Goal: Obtain resource: Obtain resource

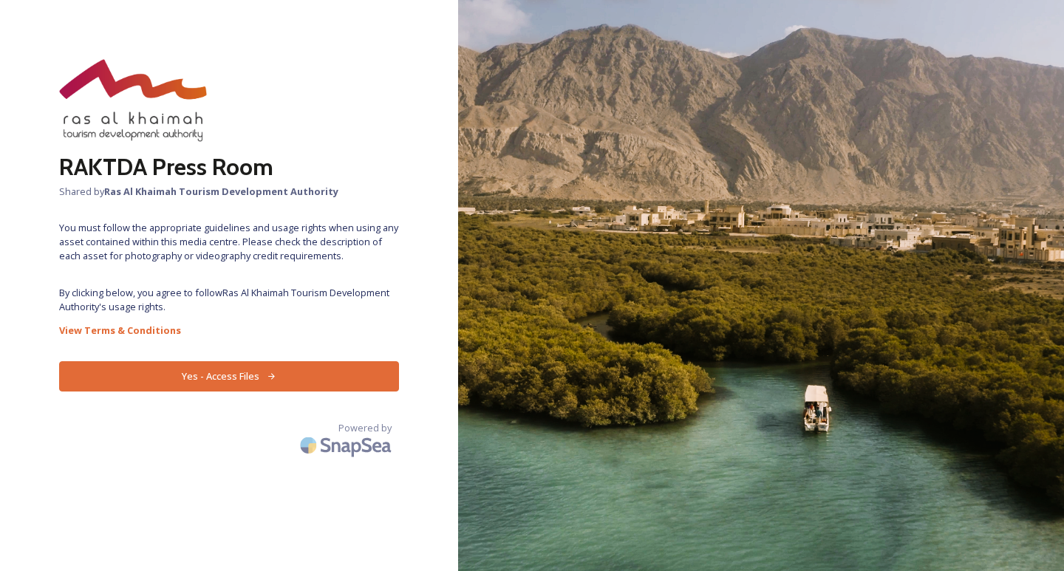
click at [254, 370] on button "Yes - Access Files" at bounding box center [229, 376] width 340 height 30
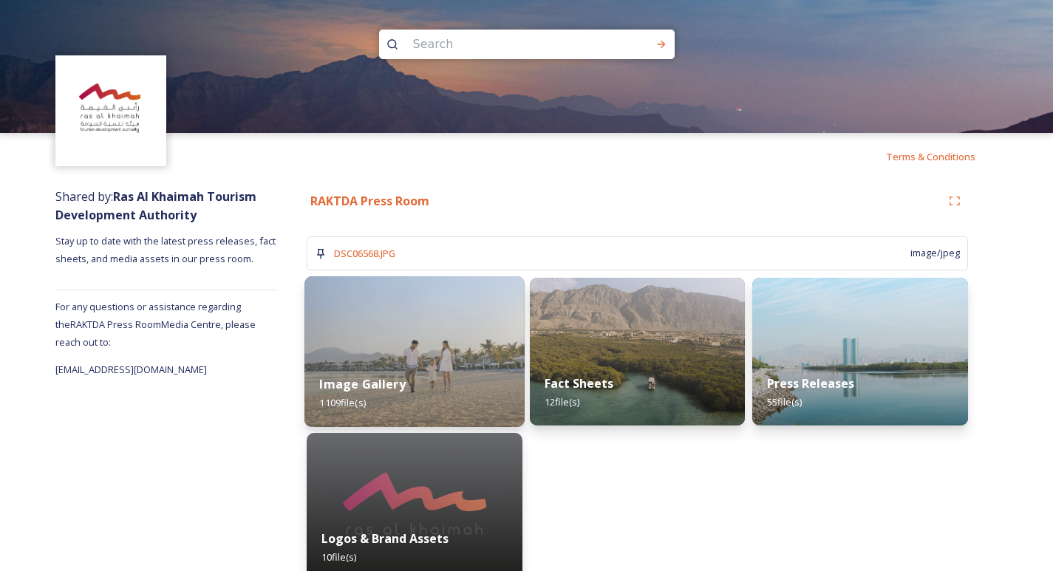
click at [424, 353] on img at bounding box center [414, 351] width 220 height 151
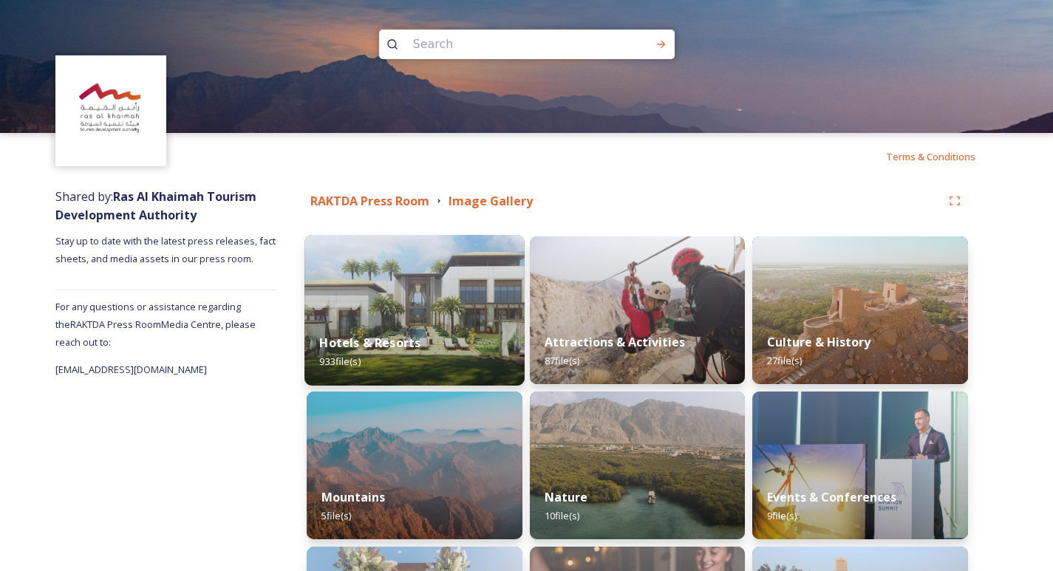
click at [409, 338] on strong "Hotels & Resorts" at bounding box center [369, 343] width 101 height 16
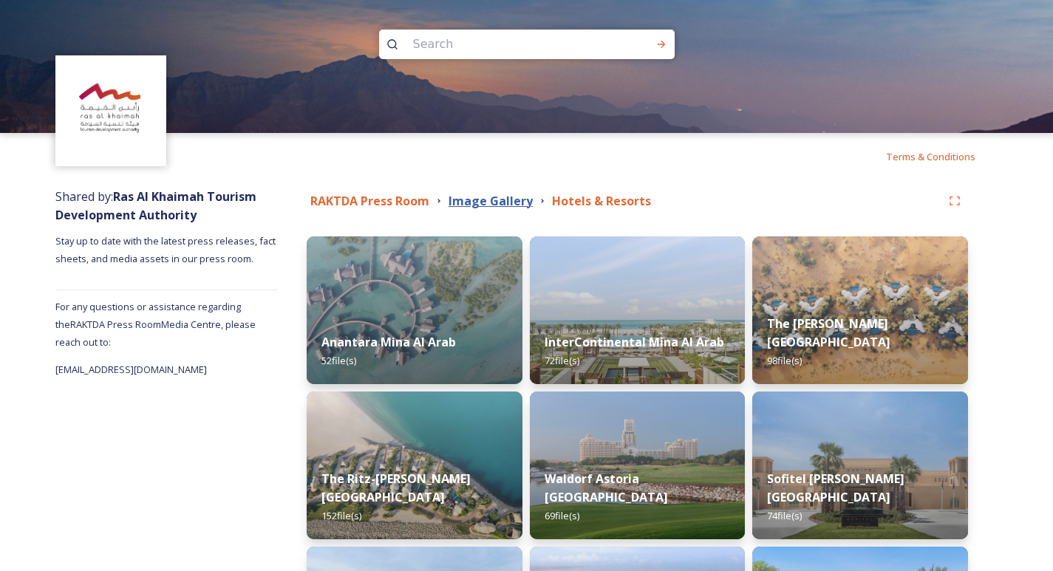
click at [483, 205] on strong "Image Gallery" at bounding box center [491, 201] width 84 height 16
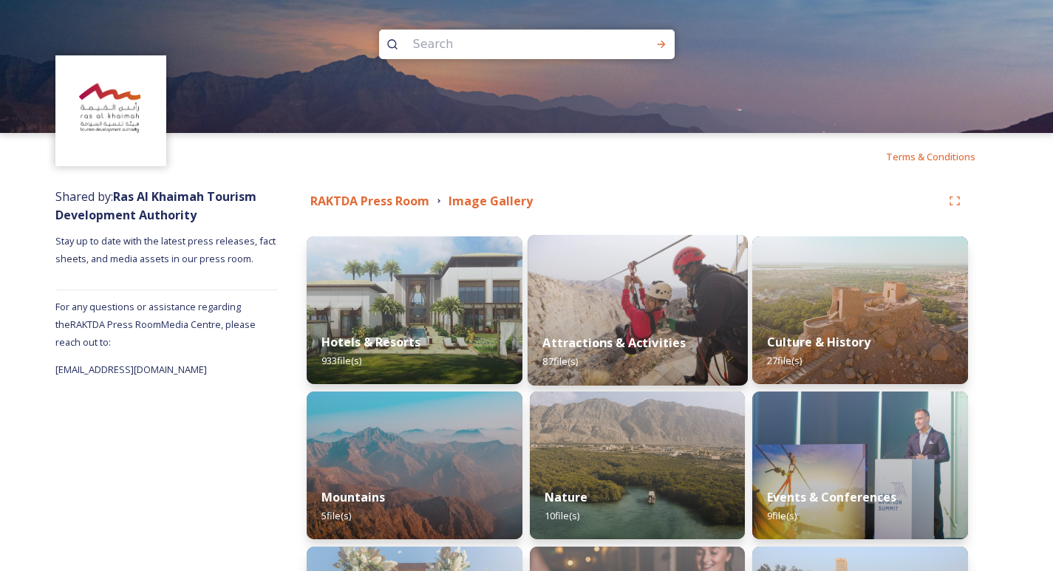
click at [628, 337] on strong "Attractions & Activities" at bounding box center [613, 343] width 143 height 16
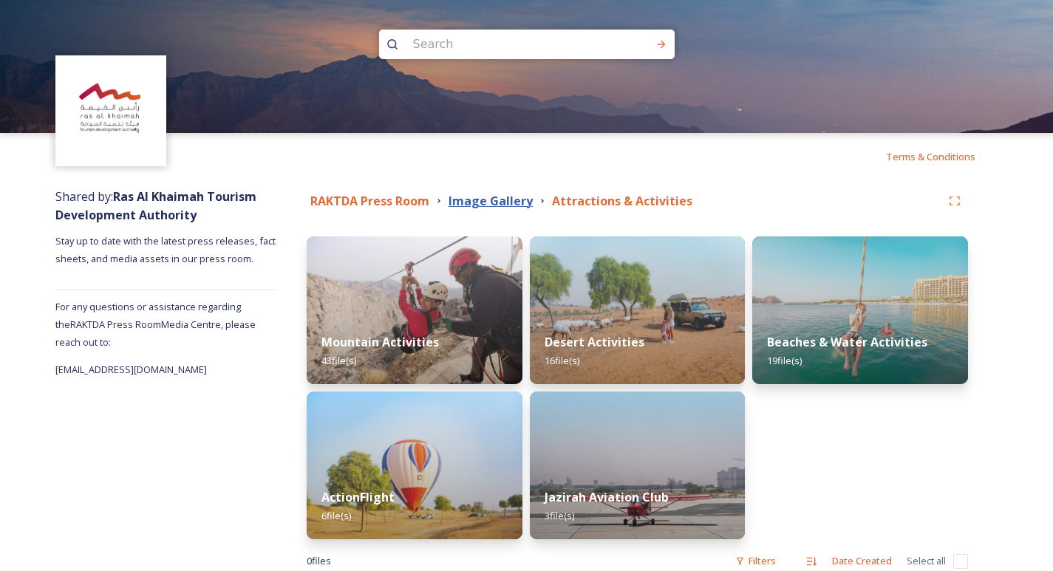
click at [469, 197] on strong "Image Gallery" at bounding box center [491, 201] width 84 height 16
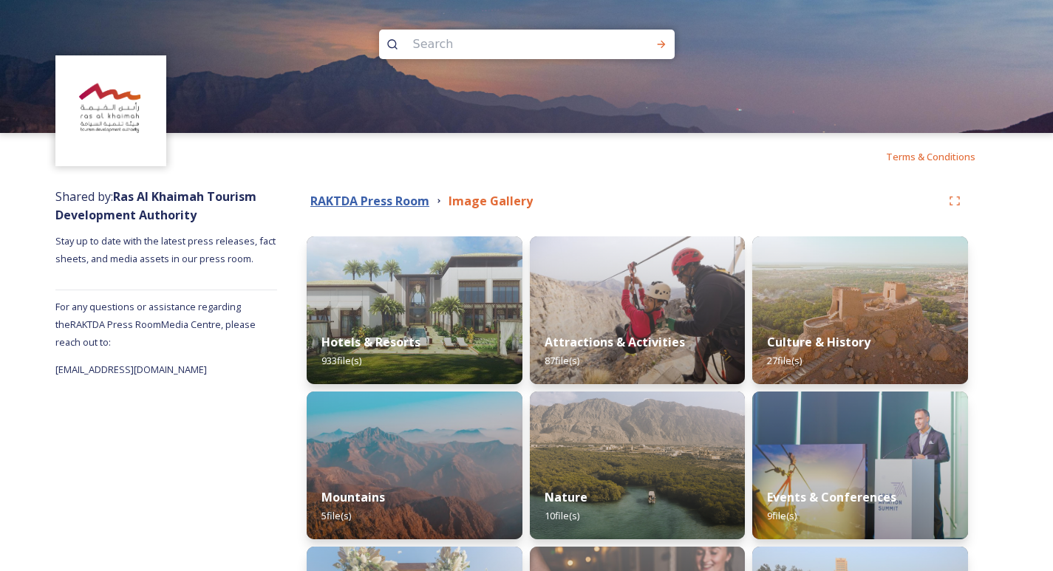
click at [415, 203] on strong "RAKTDA Press Room" at bounding box center [369, 201] width 119 height 16
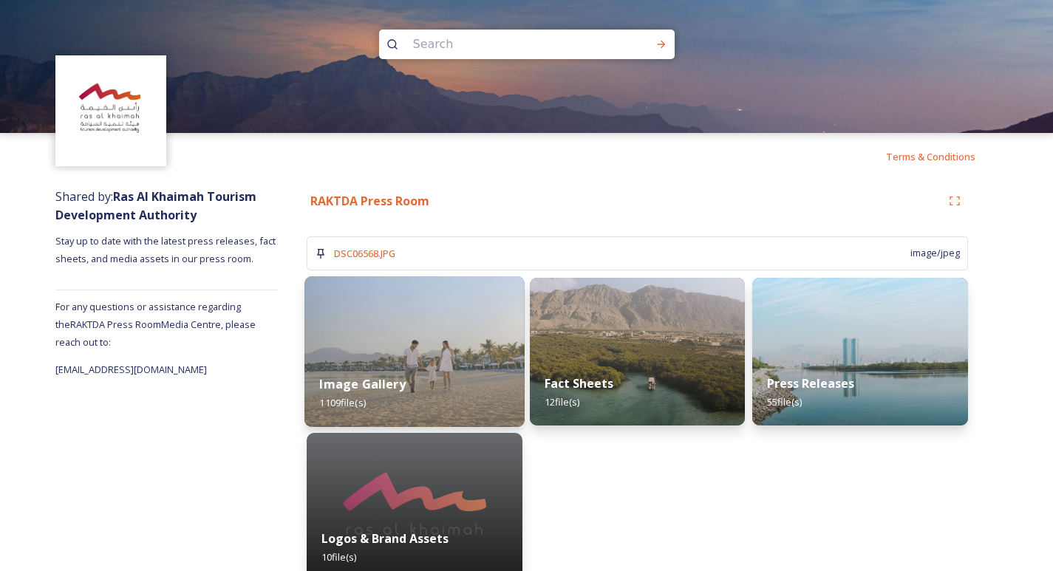
scroll to position [24, 0]
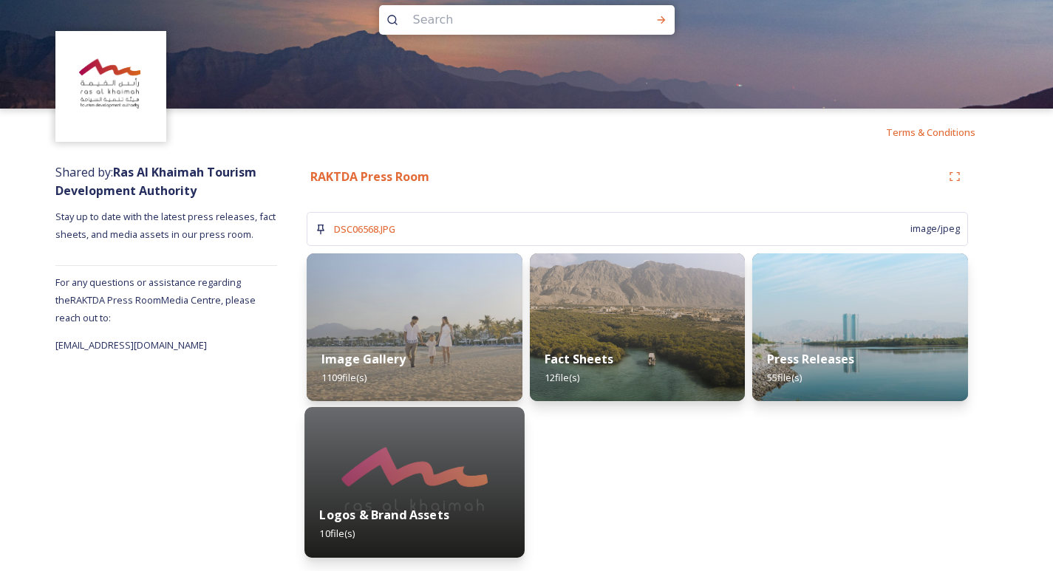
click at [377, 515] on strong "Logos & Brand Assets" at bounding box center [383, 515] width 129 height 16
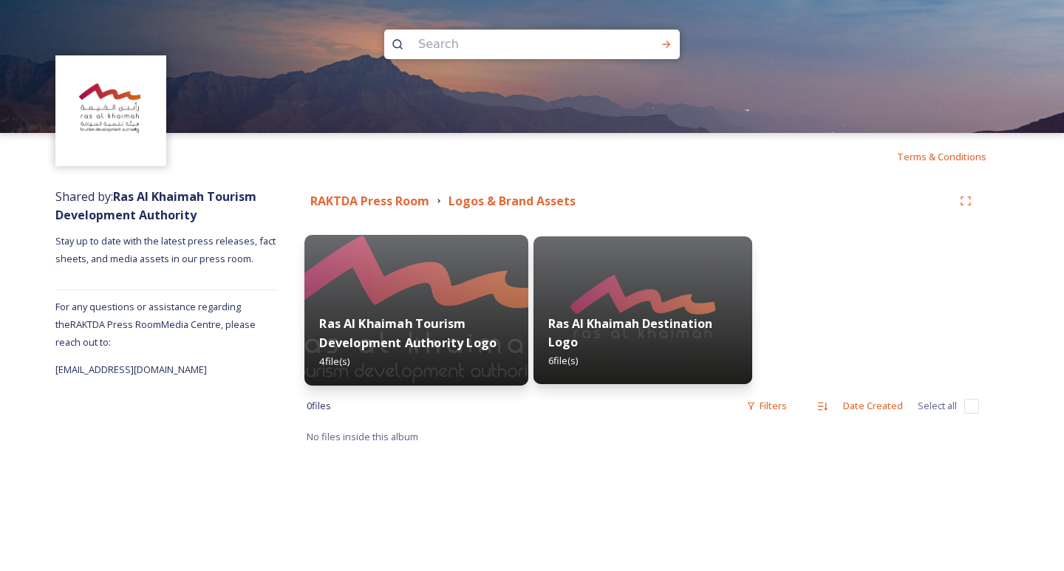
click at [439, 331] on strong "Ras Al Khaimah Tourism Development Authority Logo" at bounding box center [407, 333] width 177 height 35
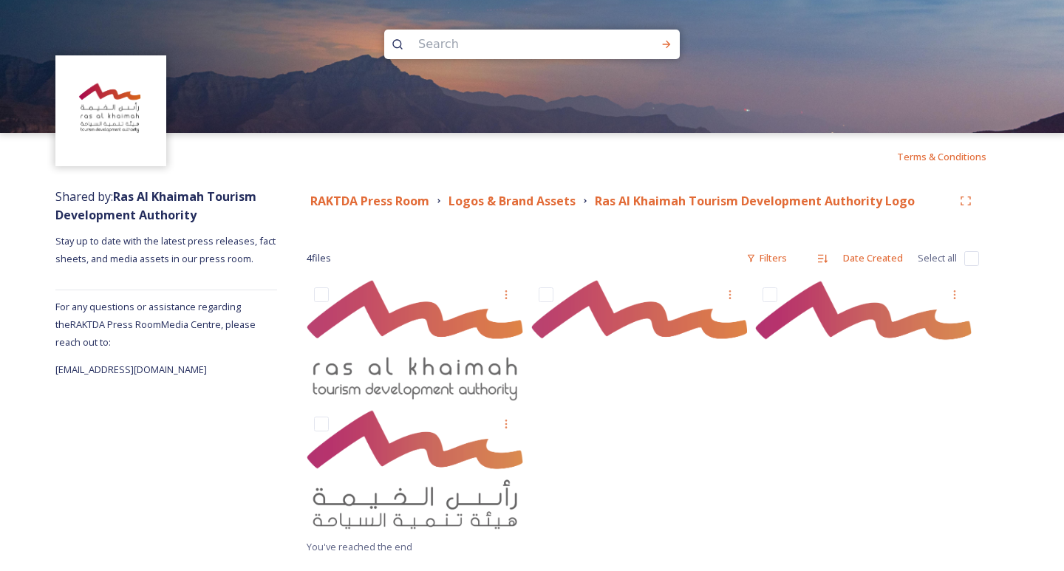
click at [553, 192] on div "Logos & Brand Assets" at bounding box center [512, 201] width 127 height 18
click at [553, 202] on strong "Logos & Brand Assets" at bounding box center [512, 201] width 127 height 16
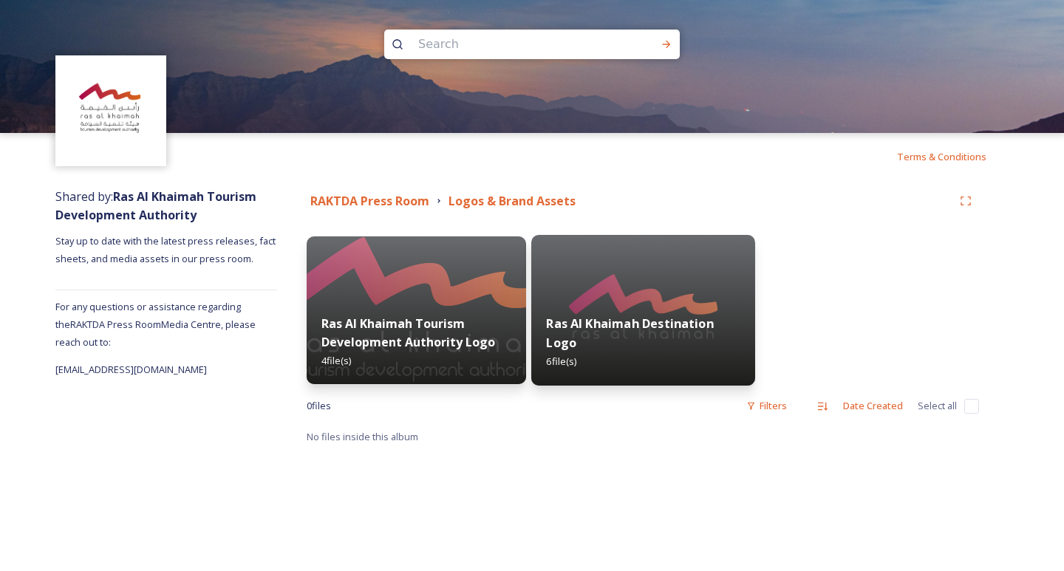
click at [585, 313] on div "Ras Al Khaimah Destination Logo 6 file(s)" at bounding box center [643, 343] width 224 height 86
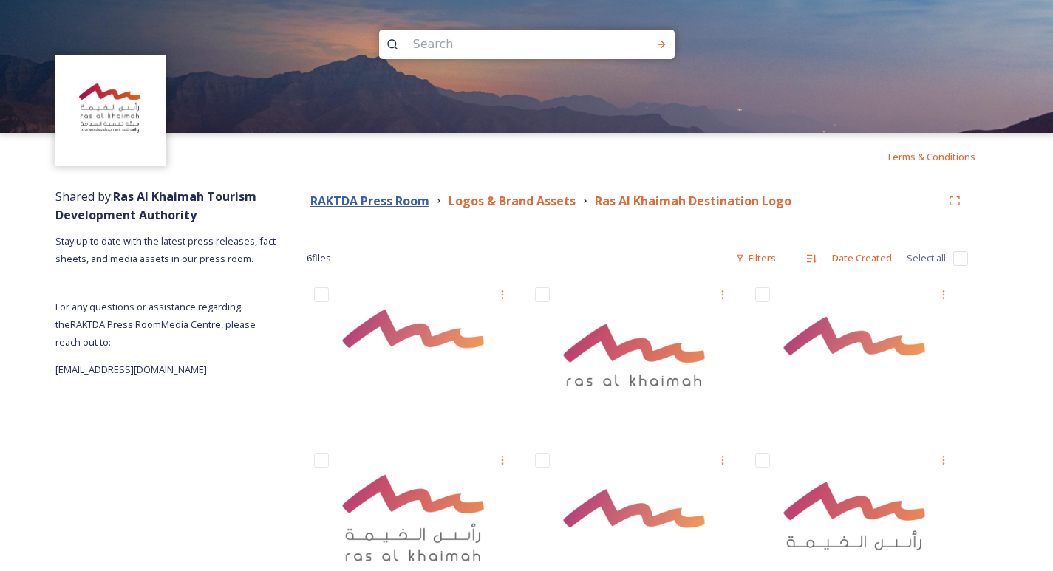
click at [389, 197] on strong "RAKTDA Press Room" at bounding box center [369, 201] width 119 height 16
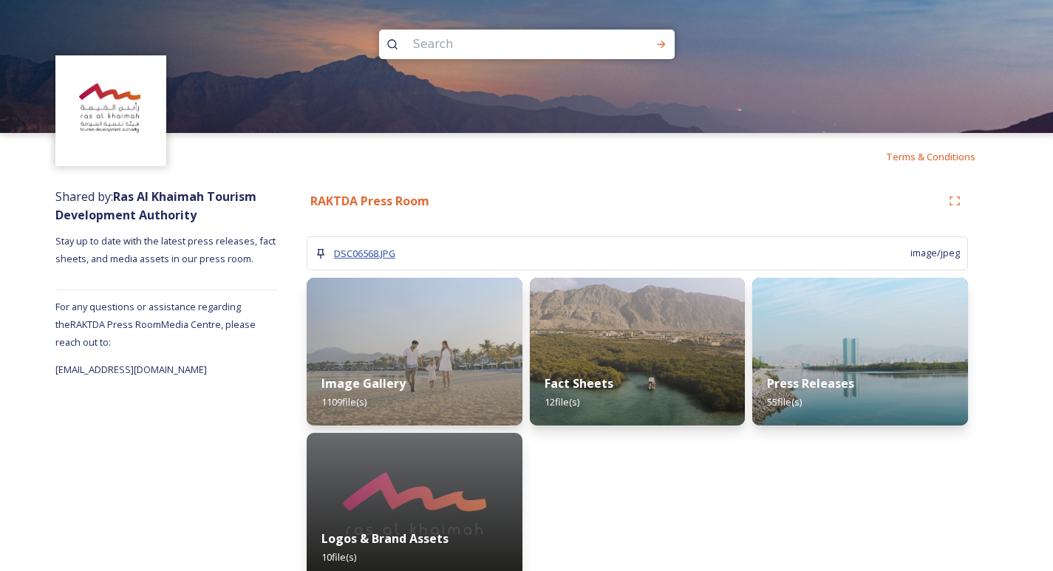
click at [347, 249] on span "DSC06568.JPG" at bounding box center [364, 253] width 61 height 13
click at [392, 203] on strong "RAKTDA Press Room" at bounding box center [369, 201] width 119 height 16
click at [429, 383] on div "Image Gallery 1109 file(s)" at bounding box center [414, 393] width 220 height 67
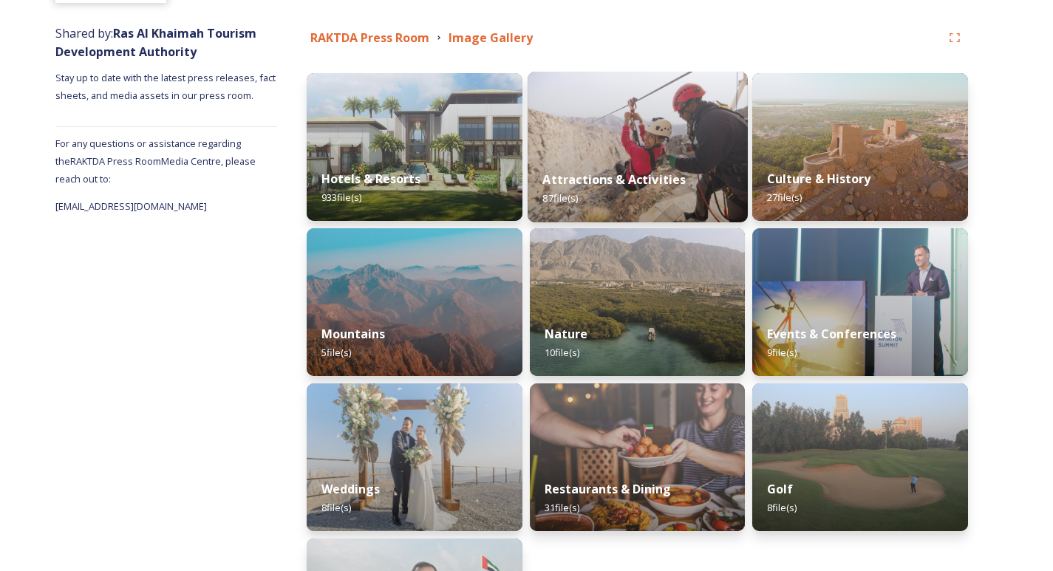
scroll to position [222, 0]
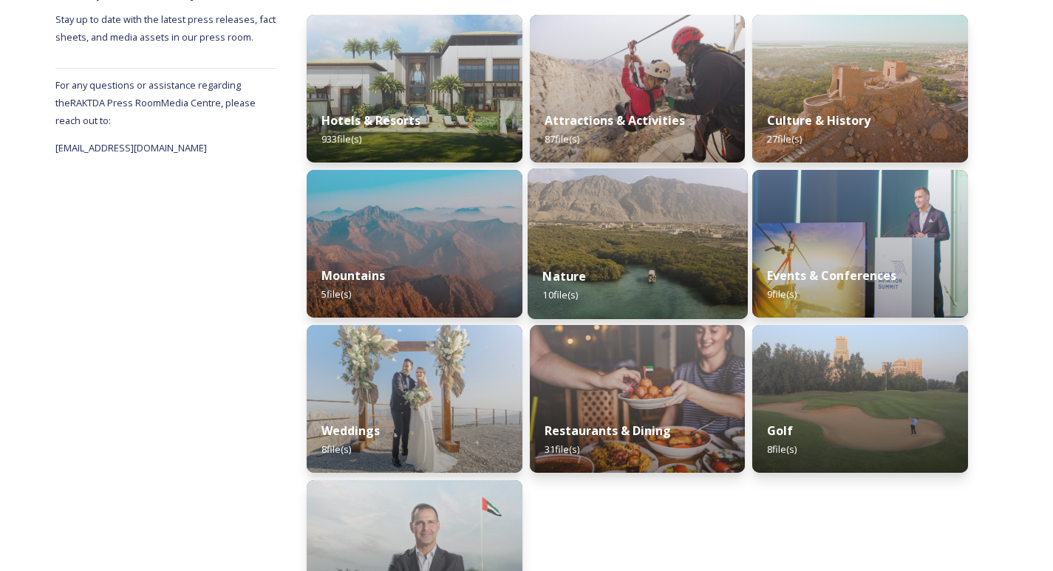
click at [633, 259] on div "Nature 10 file(s)" at bounding box center [638, 285] width 220 height 67
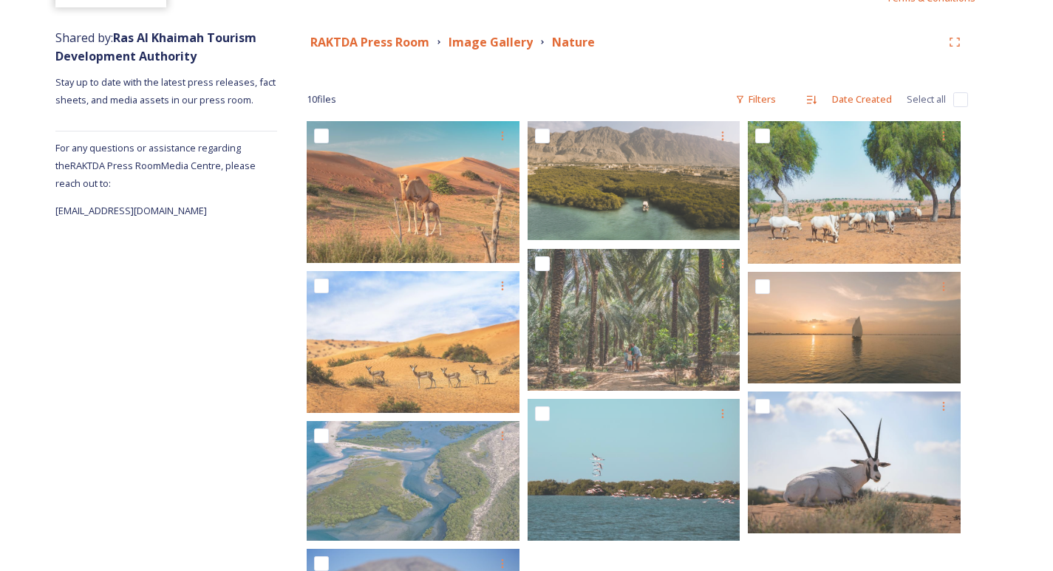
scroll to position [148, 0]
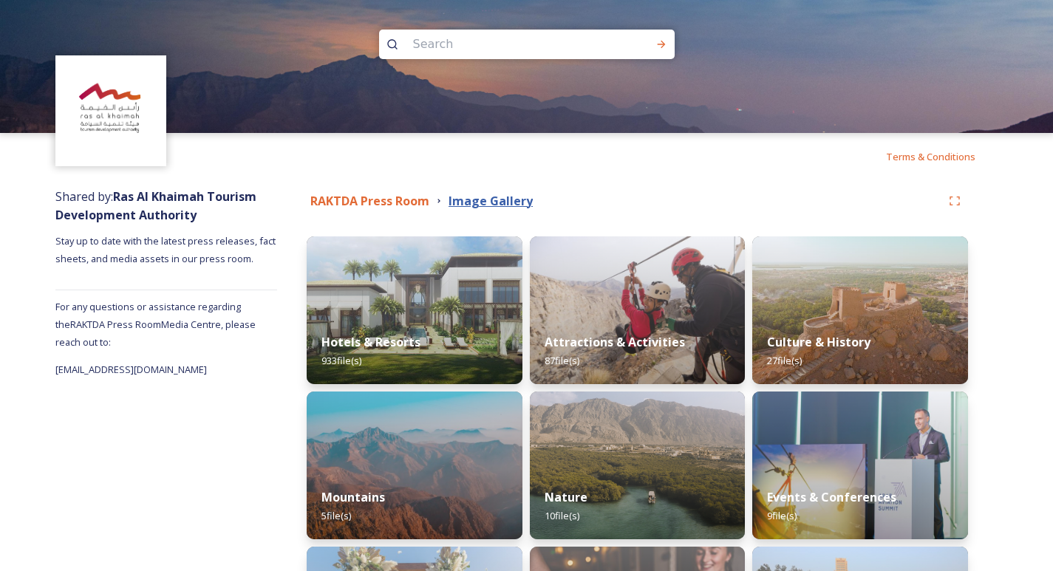
click at [496, 200] on strong "Image Gallery" at bounding box center [491, 201] width 84 height 16
click at [358, 202] on strong "RAKTDA Press Room" at bounding box center [369, 201] width 119 height 16
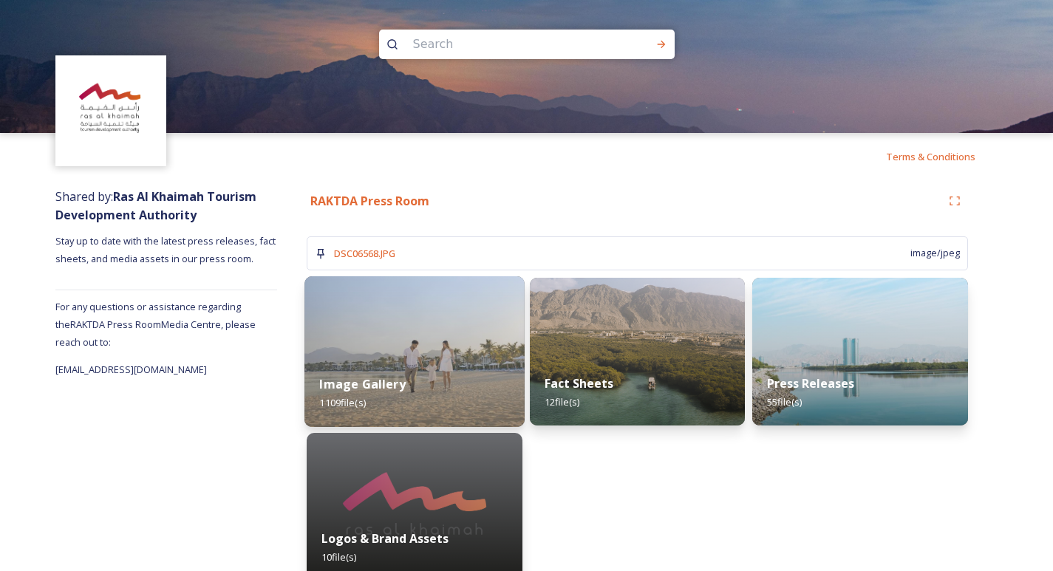
click at [428, 360] on img at bounding box center [414, 351] width 220 height 151
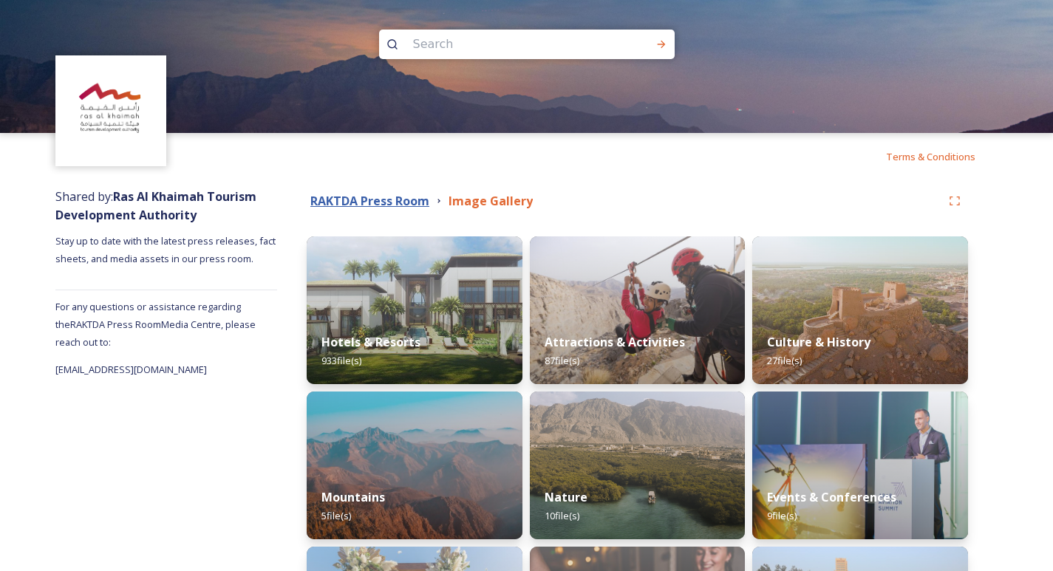
click at [398, 199] on strong "RAKTDA Press Room" at bounding box center [369, 201] width 119 height 16
